Goal: Information Seeking & Learning: Understand process/instructions

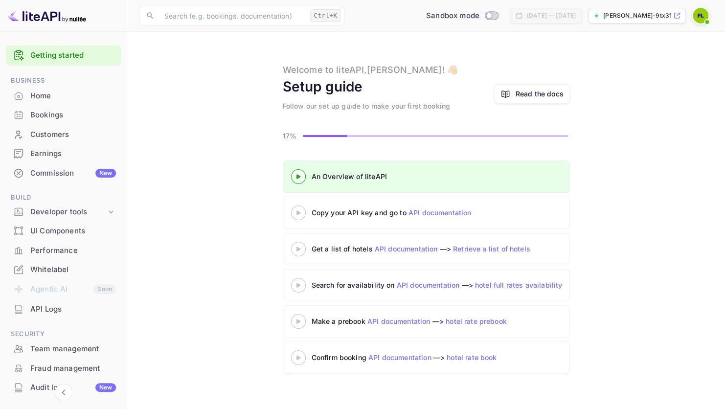
click at [299, 210] on icon at bounding box center [298, 212] width 34 height 5
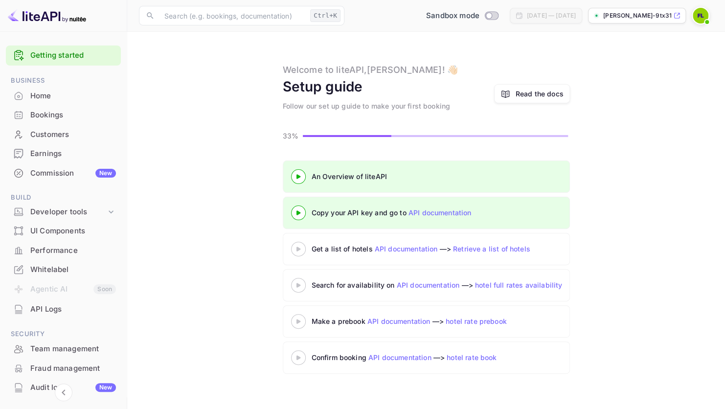
click at [299, 247] on icon at bounding box center [298, 249] width 34 height 5
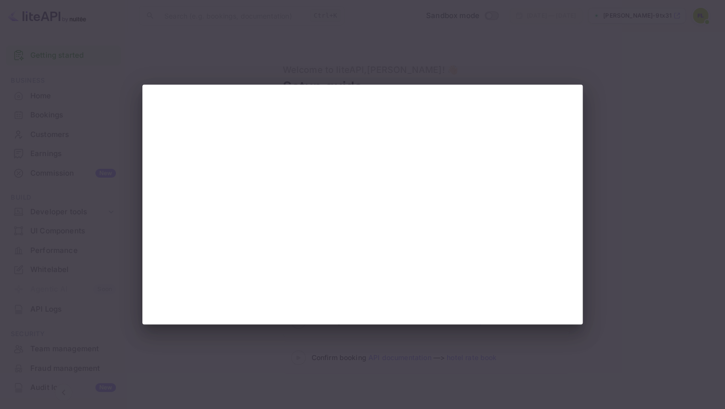
click at [616, 198] on div at bounding box center [362, 204] width 725 height 409
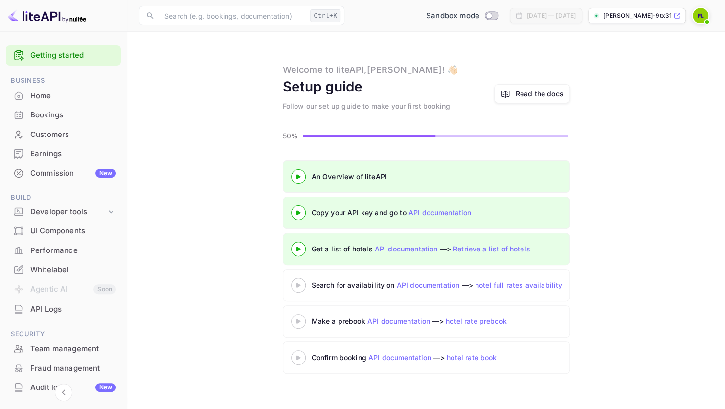
click at [295, 287] on div at bounding box center [298, 285] width 34 height 12
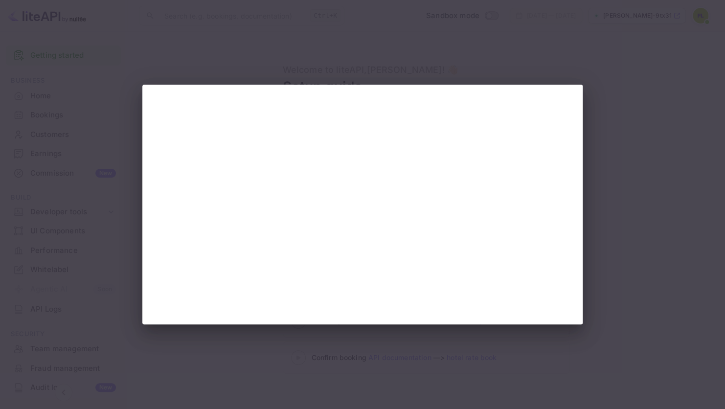
click at [669, 162] on div at bounding box center [362, 204] width 725 height 409
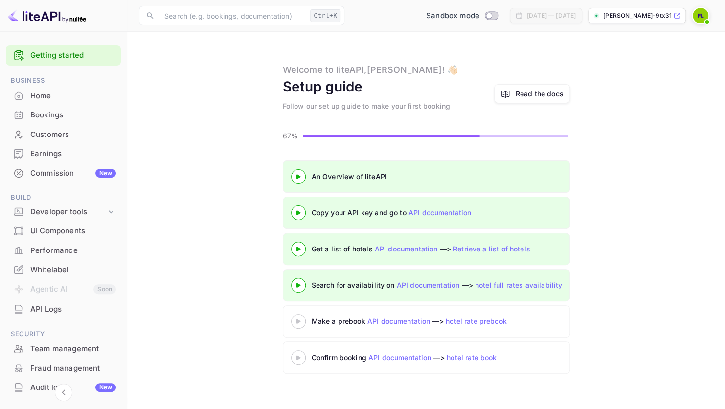
click at [301, 319] on icon at bounding box center [298, 321] width 34 height 5
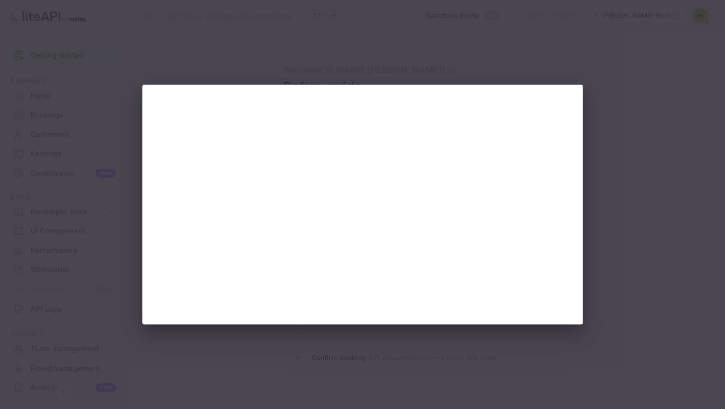
click at [643, 212] on div at bounding box center [362, 204] width 725 height 409
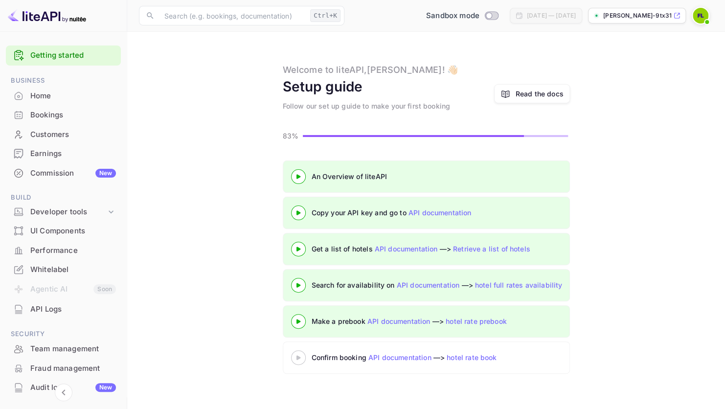
click at [300, 355] on icon at bounding box center [298, 357] width 34 height 5
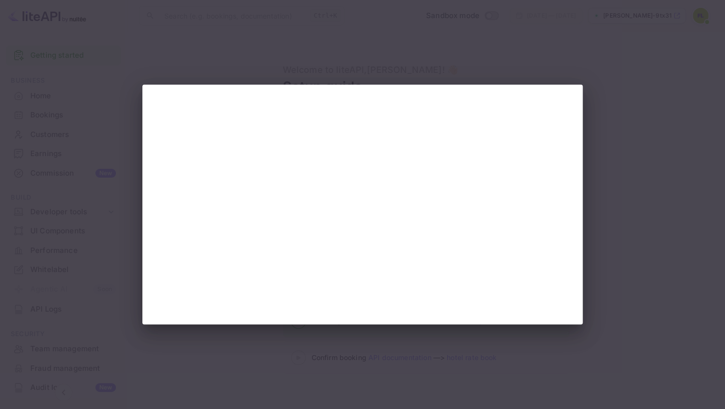
click at [630, 176] on div at bounding box center [362, 204] width 725 height 409
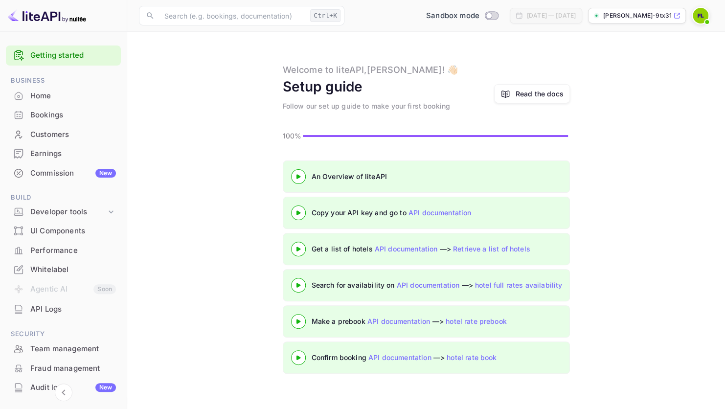
click at [47, 56] on link "Getting started" at bounding box center [73, 55] width 86 height 11
